Goal: Find specific page/section: Find specific page/section

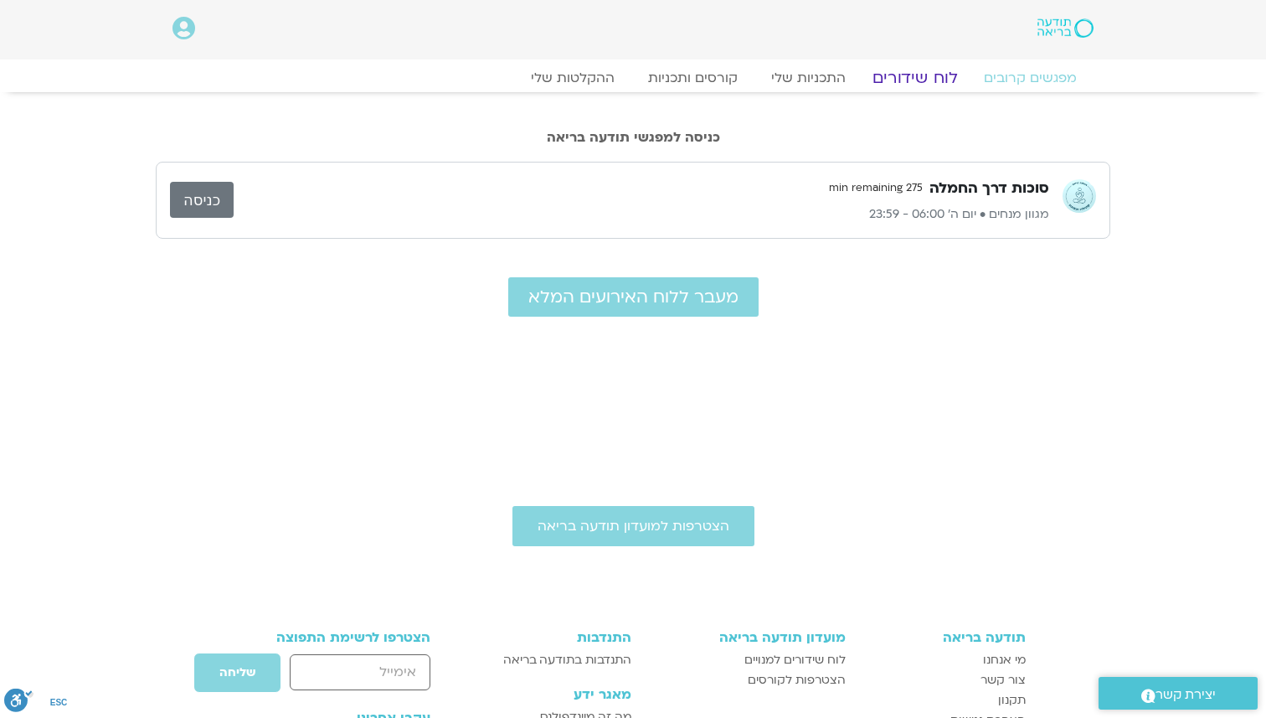
click at [908, 75] on link "לוח שידורים" at bounding box center [915, 78] width 126 height 20
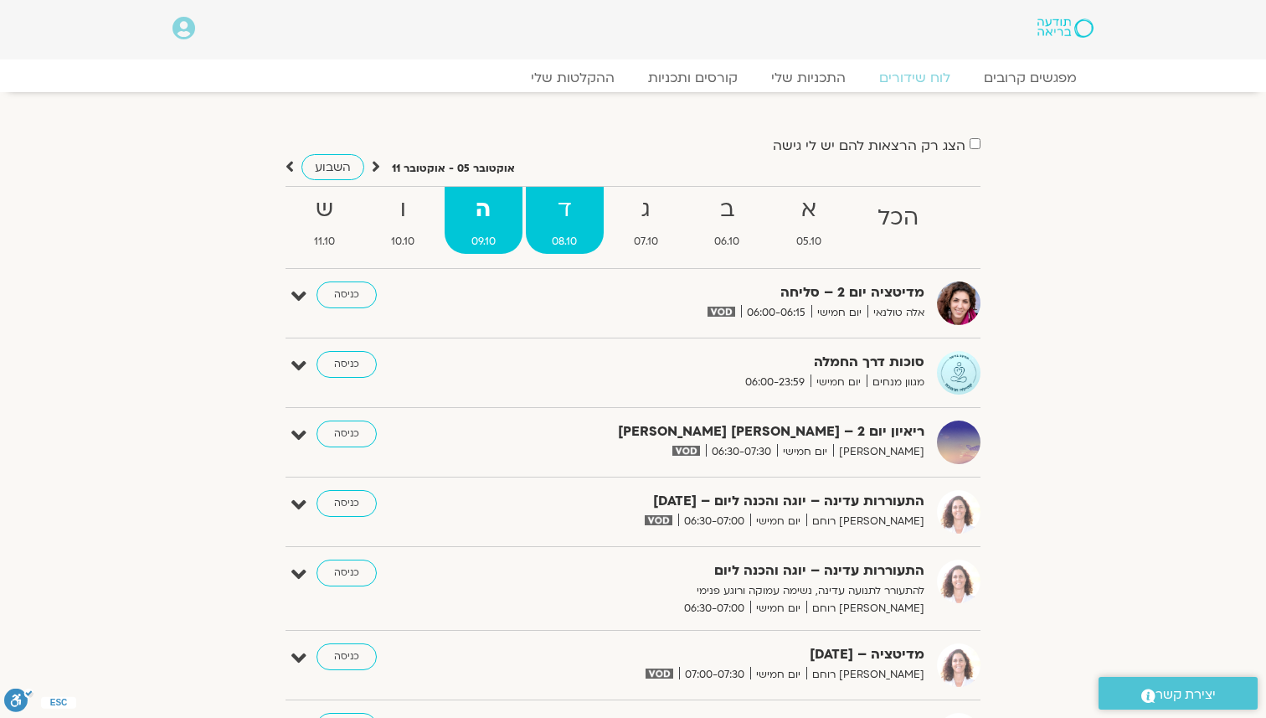
click at [564, 211] on strong "ד" at bounding box center [565, 210] width 79 height 38
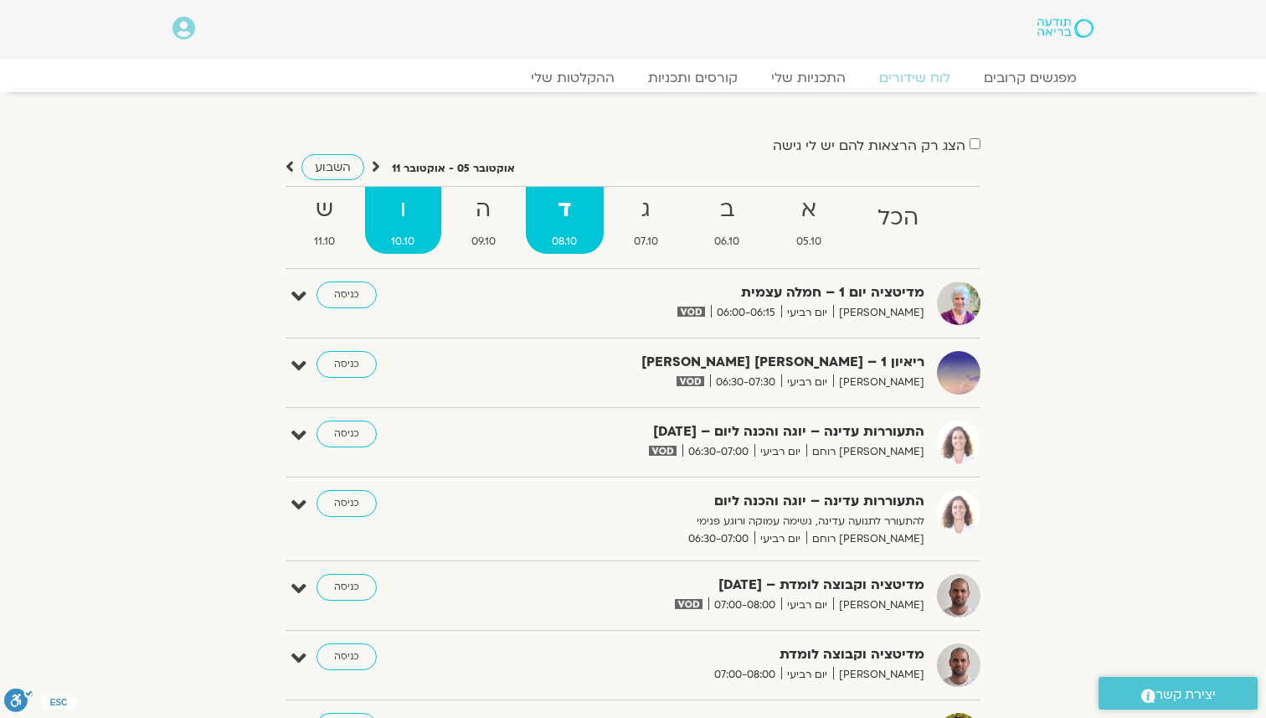
click at [399, 212] on strong "ו" at bounding box center [403, 210] width 77 height 38
